Goal: Find specific page/section: Find specific page/section

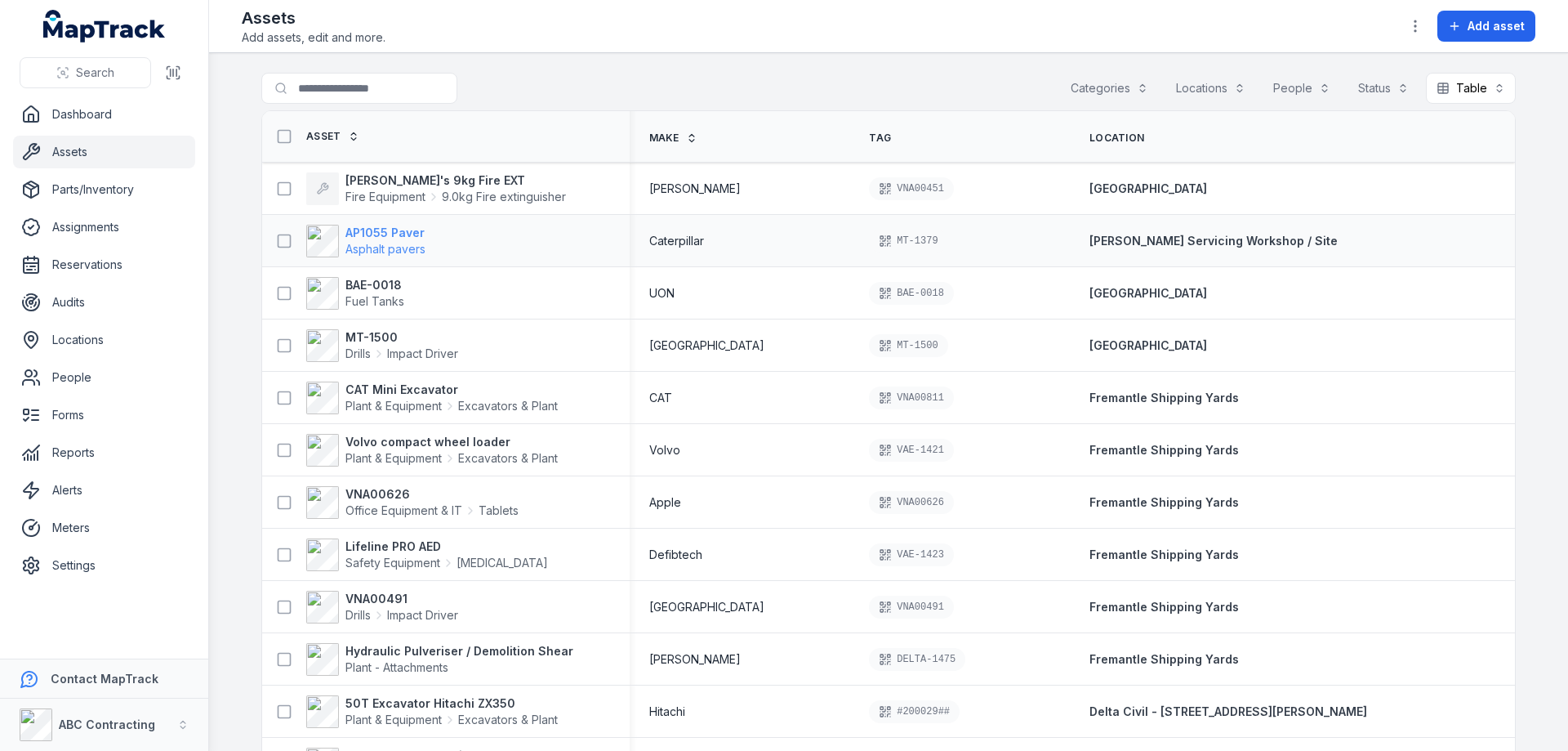
click at [390, 231] on strong "AP1055 Paver" at bounding box center [385, 233] width 80 height 17
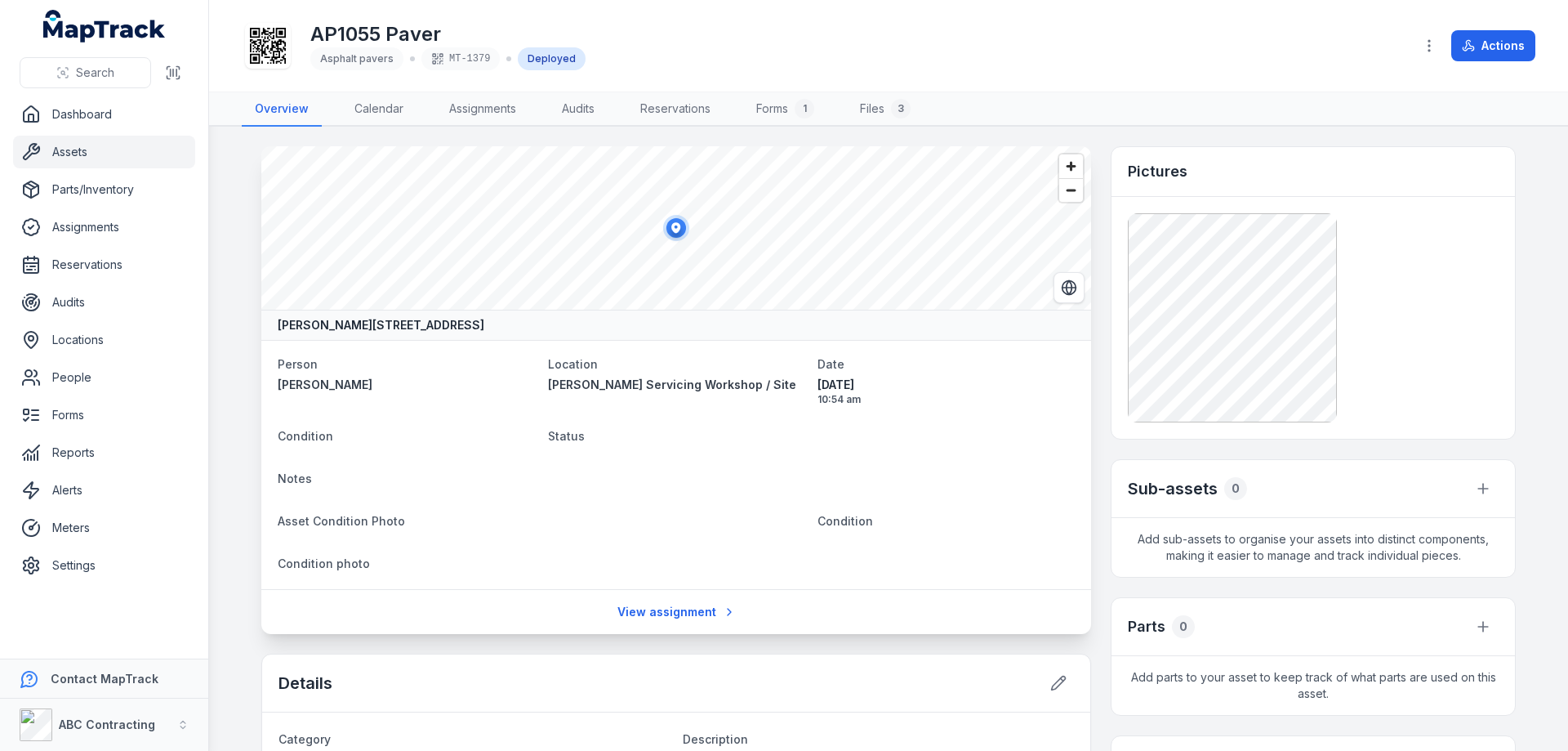
click at [93, 152] on link "Assets" at bounding box center [104, 151] width 182 height 33
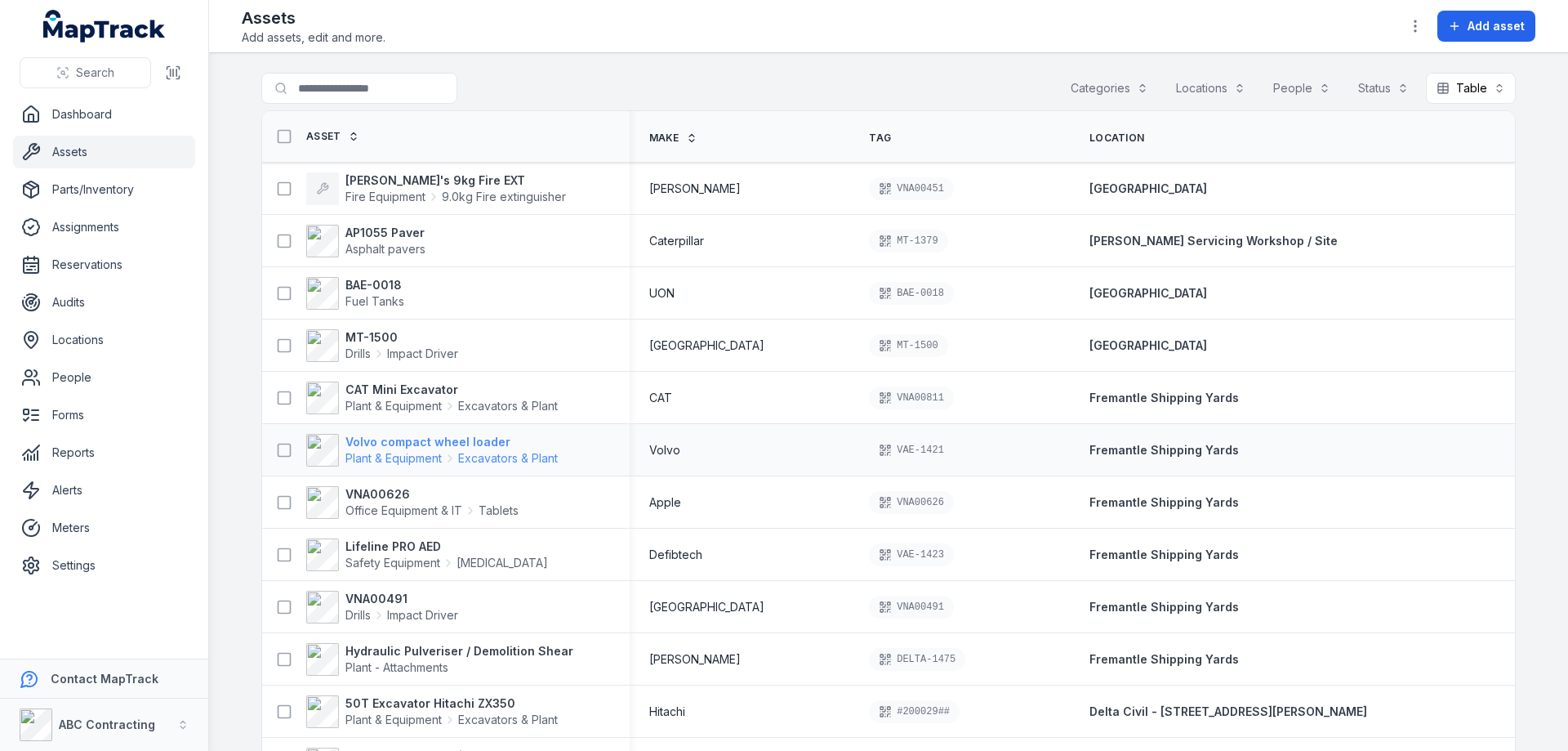
click at [405, 444] on strong "Volvo compact wheel loader" at bounding box center [451, 442] width 212 height 17
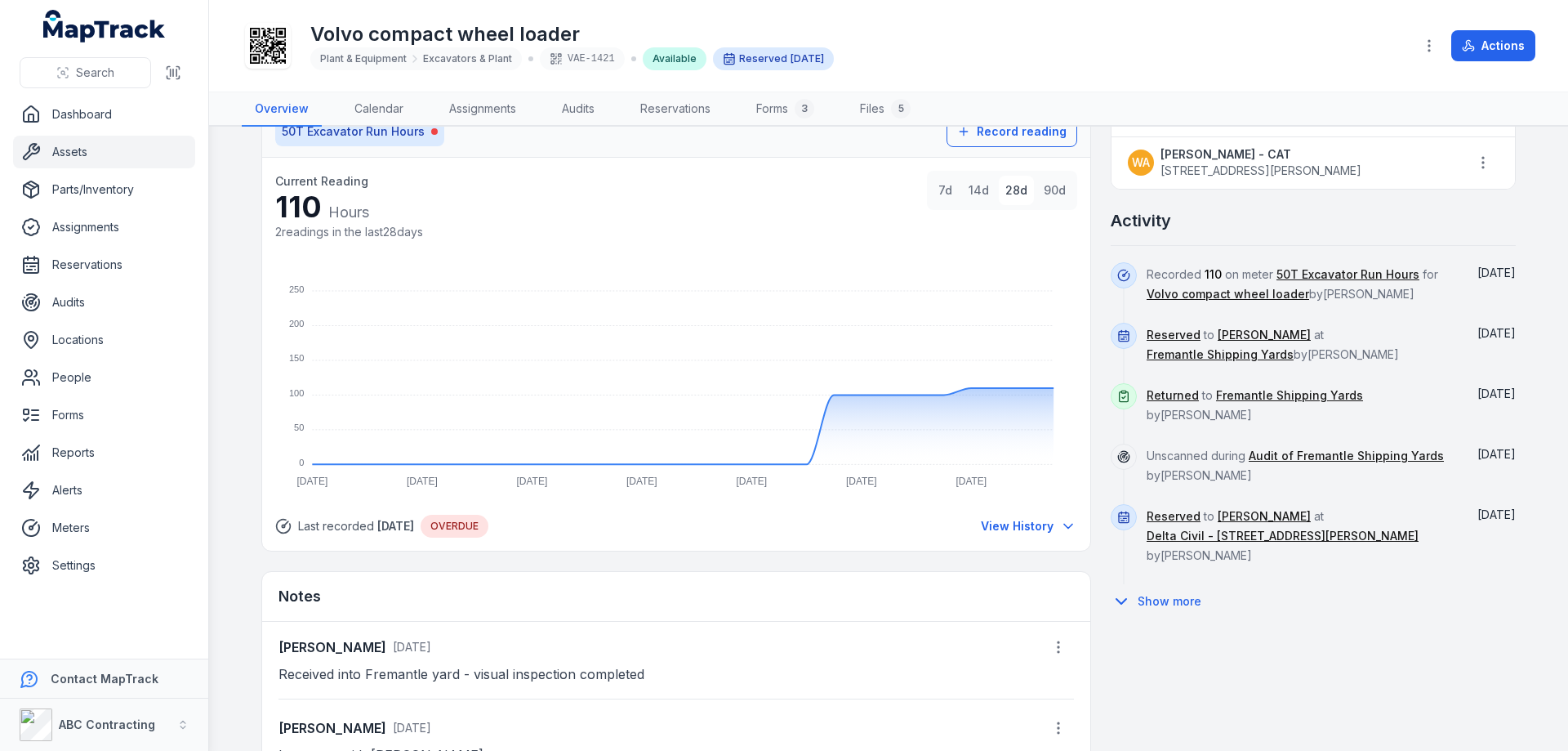
scroll to position [980, 0]
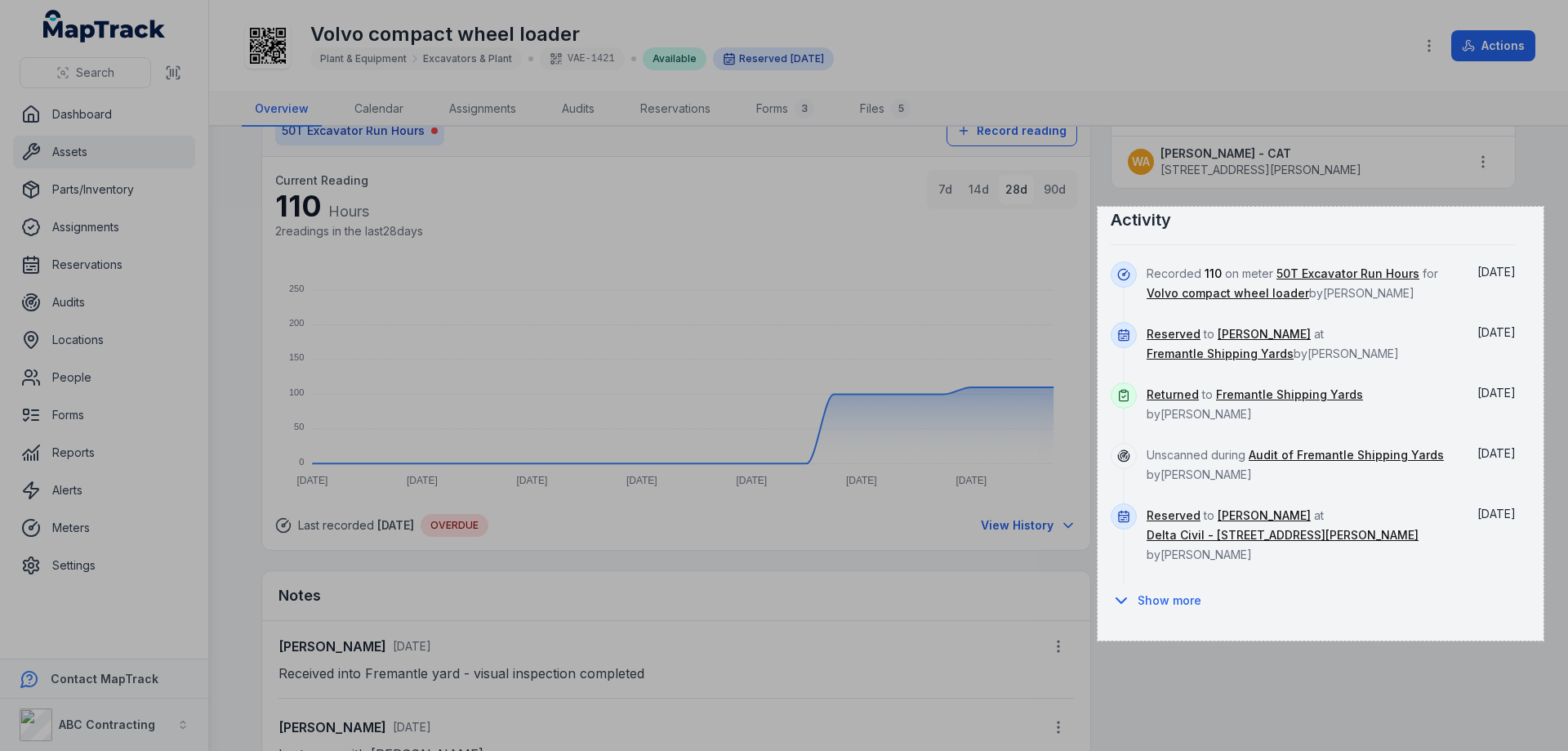
drag, startPoint x: 1097, startPoint y: 207, endPoint x: 1544, endPoint y: 641, distance: 623.0
click at [1544, 641] on div "546 X 531" at bounding box center [784, 376] width 1568 height 751
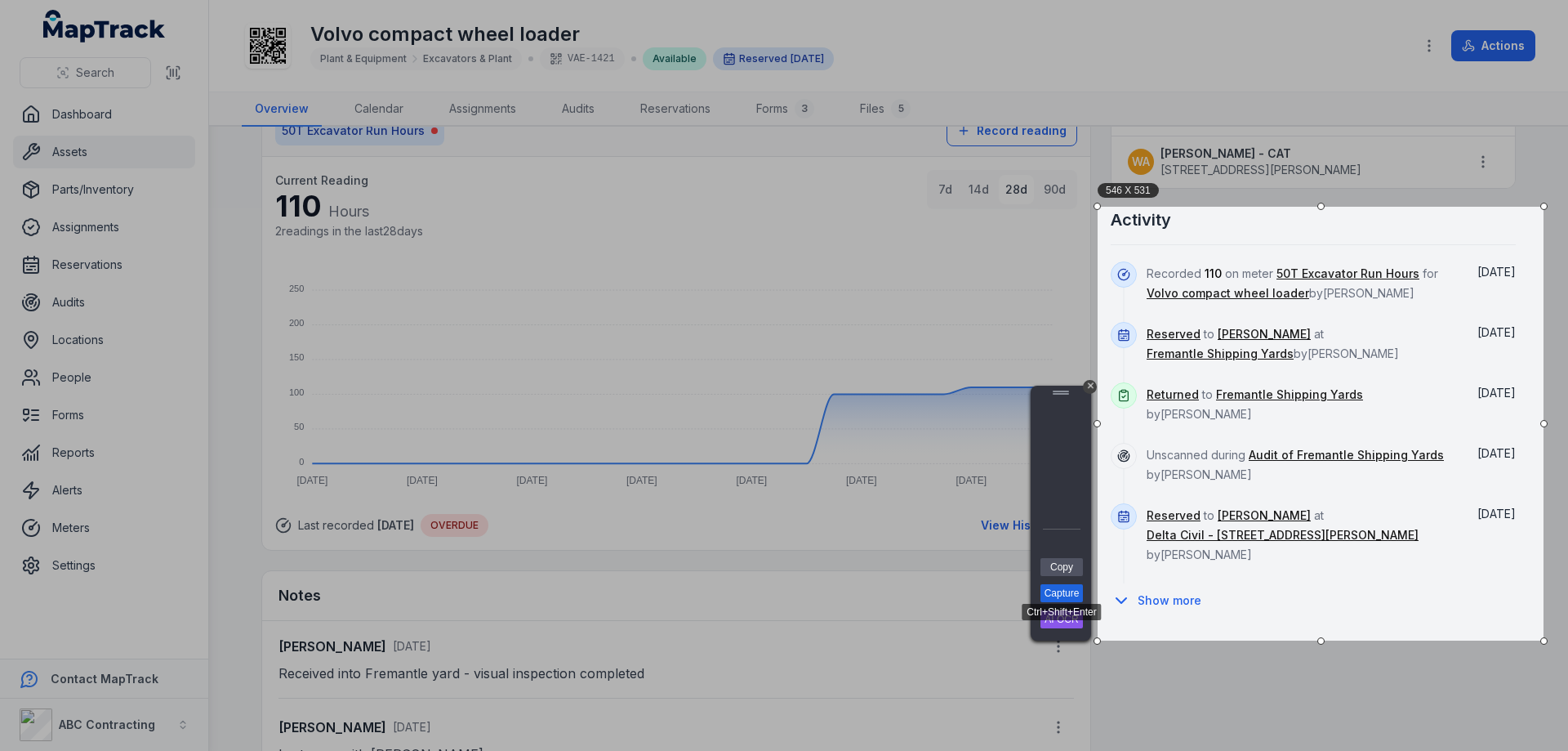
click at [1067, 588] on link "Capture" at bounding box center [1061, 593] width 43 height 18
